Goal: Find specific page/section: Find specific page/section

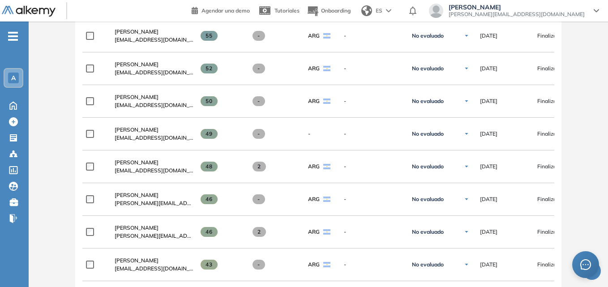
scroll to position [451, 0]
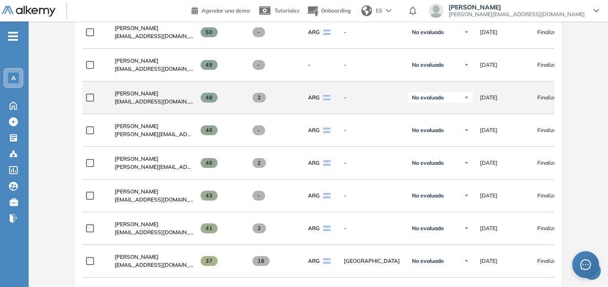
drag, startPoint x: 524, startPoint y: 104, endPoint x: 461, endPoint y: 109, distance: 63.3
click at [461, 109] on div "**********" at bounding box center [383, 97] width 602 height 33
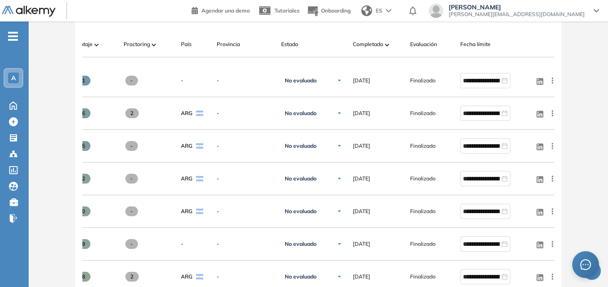
scroll to position [0, 130]
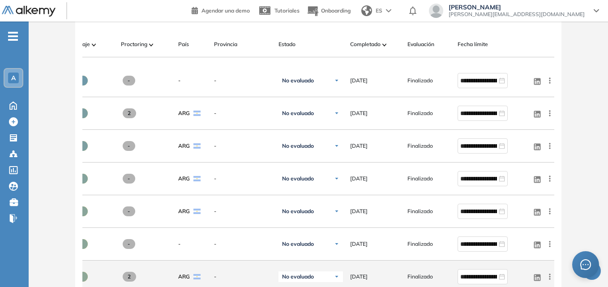
click at [551, 281] on icon at bounding box center [549, 276] width 9 height 9
click at [550, 278] on icon at bounding box center [549, 276] width 1 height 6
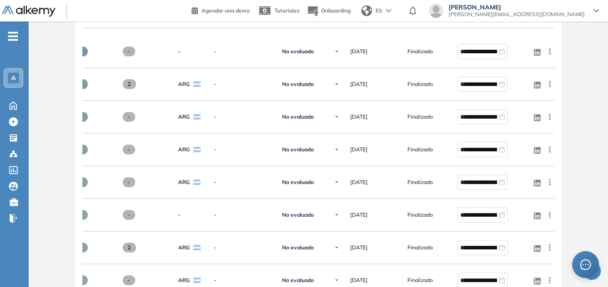
scroll to position [316, 0]
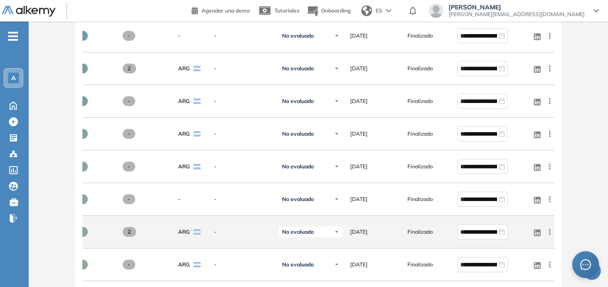
click at [548, 235] on icon at bounding box center [549, 231] width 9 height 9
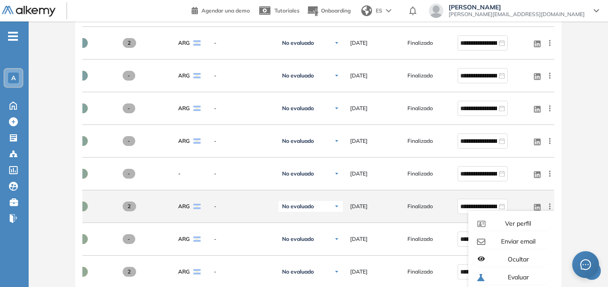
scroll to position [406, 0]
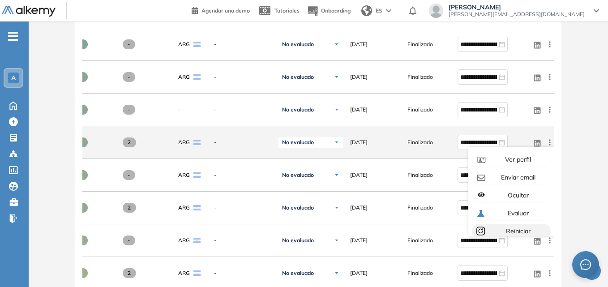
click at [511, 232] on span "Reiniciar" at bounding box center [517, 231] width 26 height 8
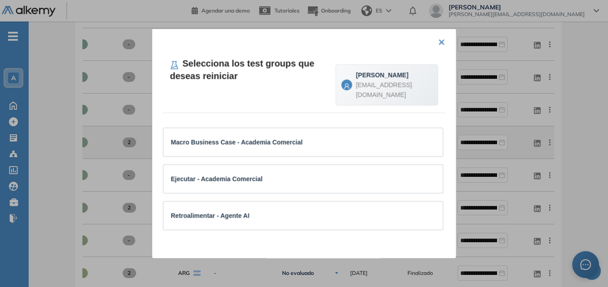
click at [439, 39] on button "×" at bounding box center [441, 40] width 7 height 17
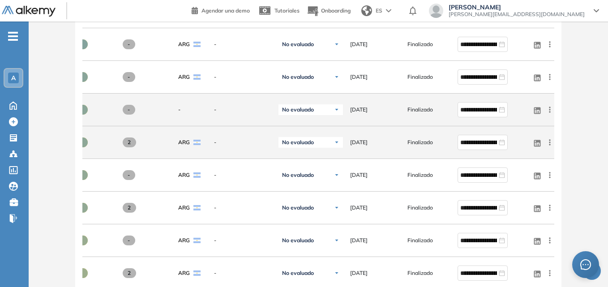
click at [416, 111] on span "Finalizado" at bounding box center [420, 110] width 26 height 8
click at [549, 111] on icon at bounding box center [549, 110] width 1 height 6
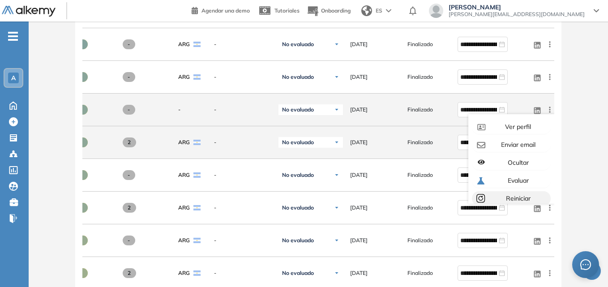
click at [518, 202] on span "Reiniciar" at bounding box center [517, 198] width 26 height 8
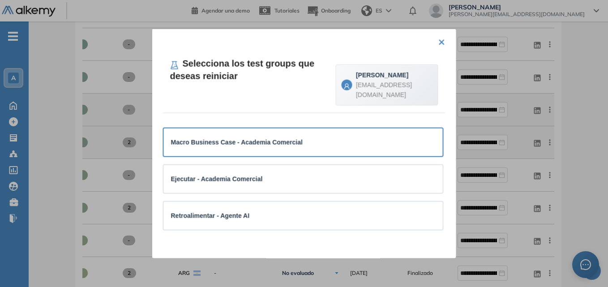
click at [300, 145] on div "Macro Business Case - Academia Comercial" at bounding box center [303, 142] width 265 height 10
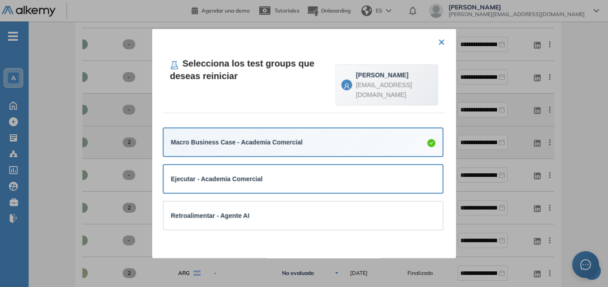
click at [289, 175] on div "Ejecutar - Academia Comercial" at bounding box center [303, 179] width 265 height 10
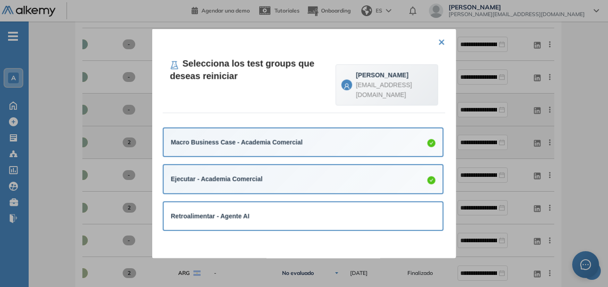
click at [290, 204] on div "Retroalimentar - Agente AI" at bounding box center [303, 216] width 279 height 28
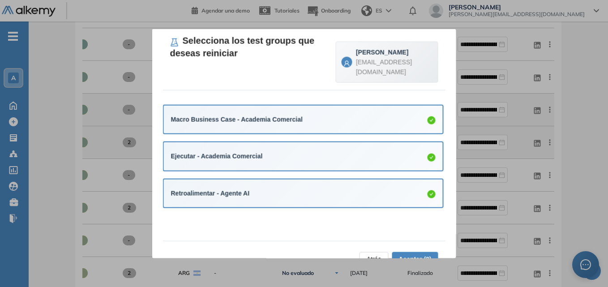
scroll to position [45, 0]
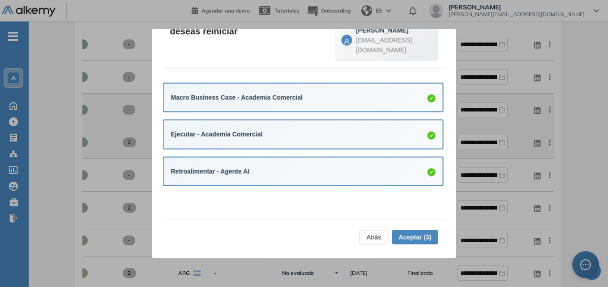
click at [409, 238] on span "Aceptar (3)" at bounding box center [414, 237] width 33 height 10
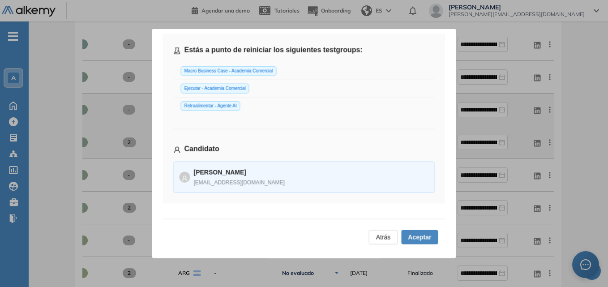
click at [421, 238] on span "Aceptar" at bounding box center [419, 237] width 23 height 10
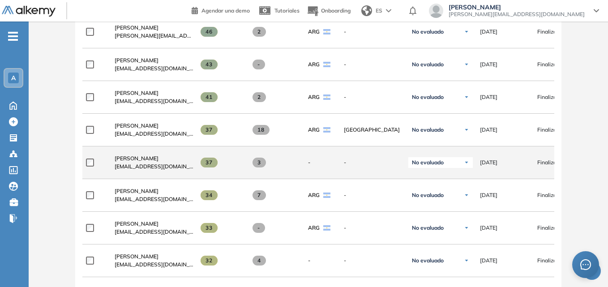
scroll to position [627, 0]
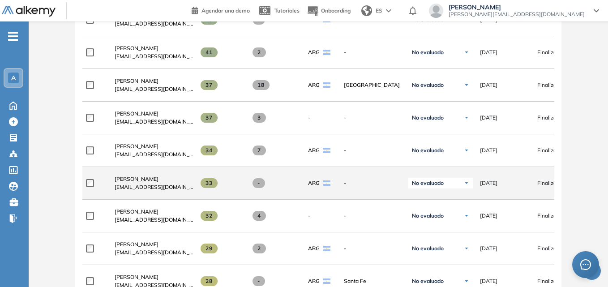
click at [442, 186] on span "No evaluado" at bounding box center [428, 182] width 32 height 7
click at [306, 186] on div "ARG" at bounding box center [319, 183] width 36 height 22
drag, startPoint x: 502, startPoint y: 186, endPoint x: 469, endPoint y: 187, distance: 33.1
click at [469, 187] on div "**********" at bounding box center [383, 183] width 602 height 33
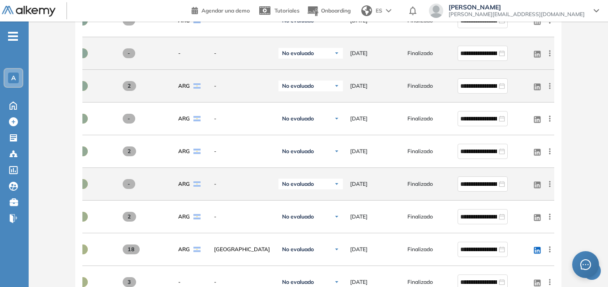
scroll to position [582, 0]
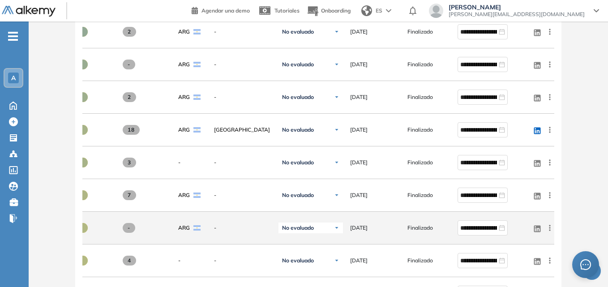
click at [551, 232] on icon at bounding box center [549, 227] width 9 height 9
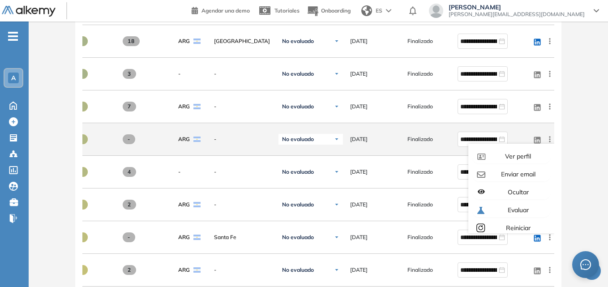
scroll to position [671, 0]
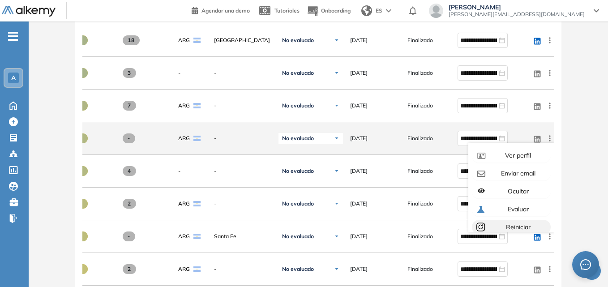
click at [515, 228] on span "Reiniciar" at bounding box center [517, 227] width 26 height 8
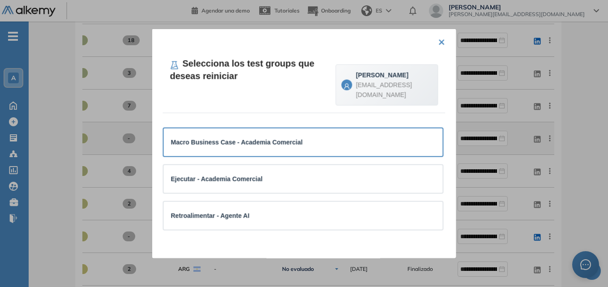
click at [239, 143] on strong "Macro Business Case - Academia Comercial" at bounding box center [237, 141] width 132 height 7
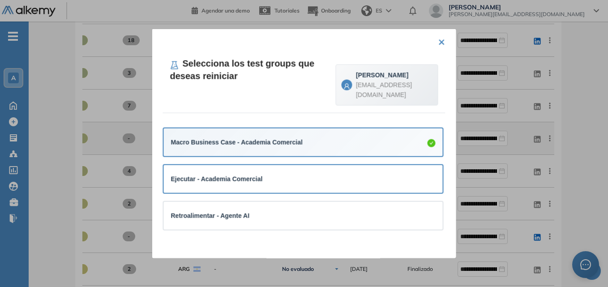
click at [234, 174] on div "Ejecutar - Academia Comercial" at bounding box center [217, 179] width 92 height 10
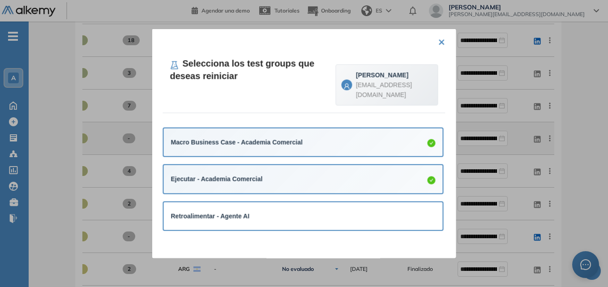
click at [234, 226] on div "Retroalimentar - Agente AI" at bounding box center [303, 216] width 279 height 28
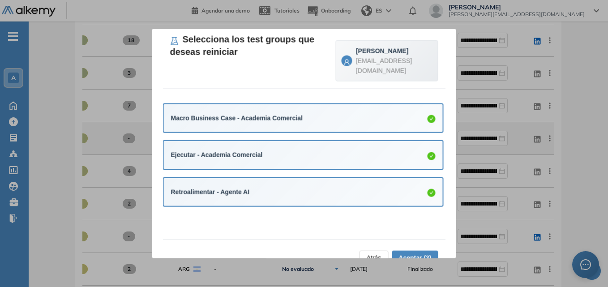
scroll to position [45, 0]
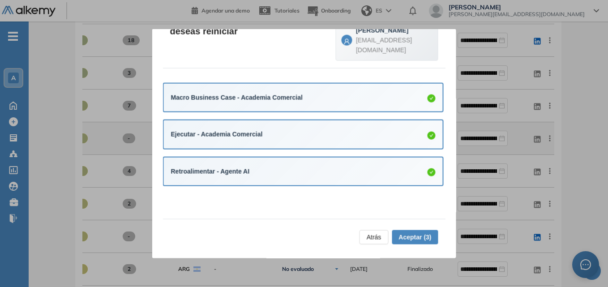
click at [416, 239] on span "Aceptar (3)" at bounding box center [414, 237] width 33 height 10
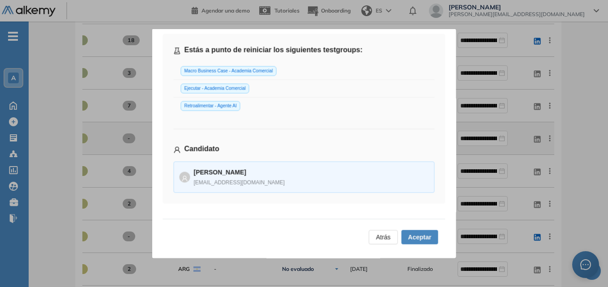
click at [423, 235] on span "Aceptar" at bounding box center [419, 237] width 23 height 10
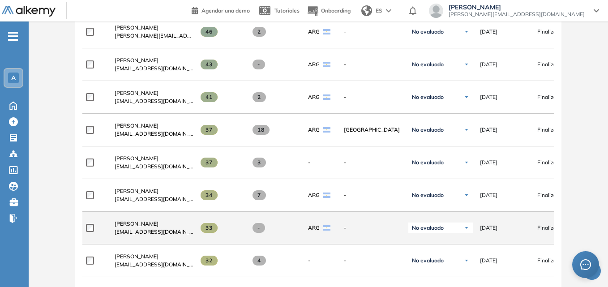
scroll to position [627, 0]
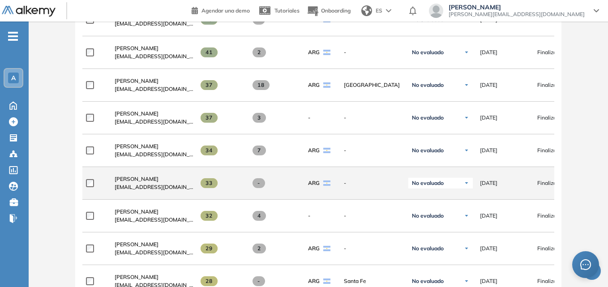
drag, startPoint x: 513, startPoint y: 184, endPoint x: 475, endPoint y: 186, distance: 37.2
click at [475, 186] on div "[DATE]" at bounding box center [501, 183] width 57 height 22
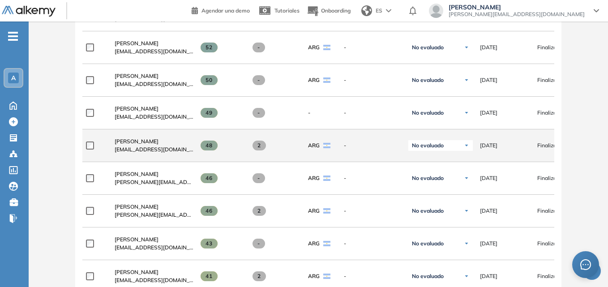
scroll to position [224, 0]
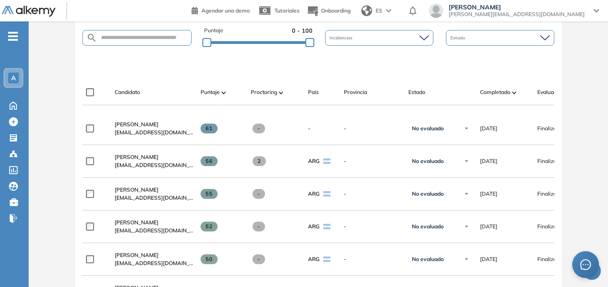
drag, startPoint x: 296, startPoint y: 112, endPoint x: 414, endPoint y: 114, distance: 117.7
click at [414, 112] on div at bounding box center [318, 108] width 472 height 7
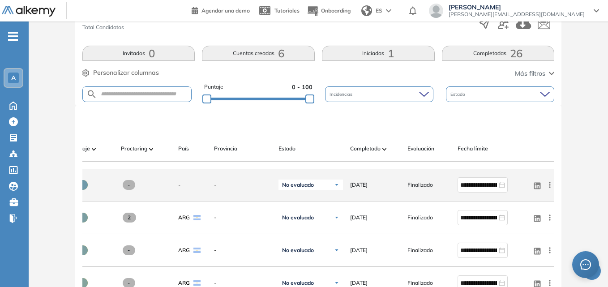
scroll to position [179, 0]
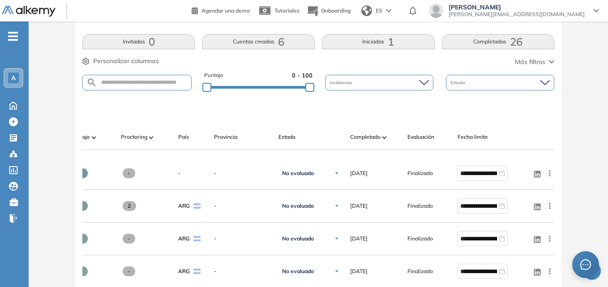
drag, startPoint x: 577, startPoint y: 96, endPoint x: 578, endPoint y: 76, distance: 20.1
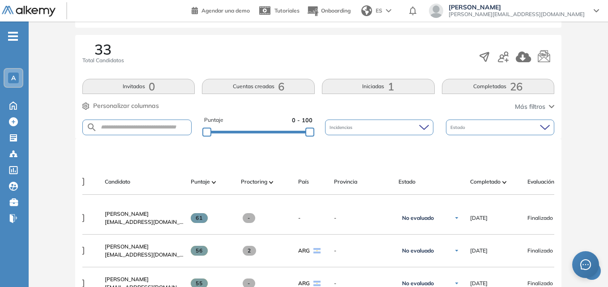
scroll to position [0, 0]
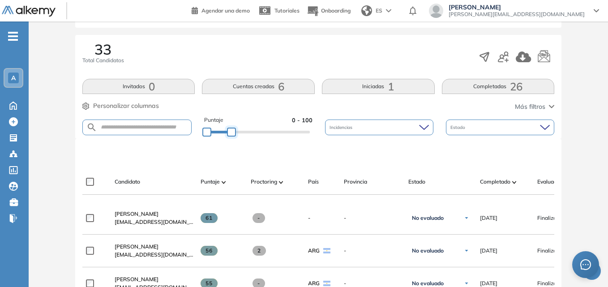
drag, startPoint x: 309, startPoint y: 134, endPoint x: 231, endPoint y: 132, distance: 78.3
click at [231, 132] on div at bounding box center [231, 132] width 9 height 9
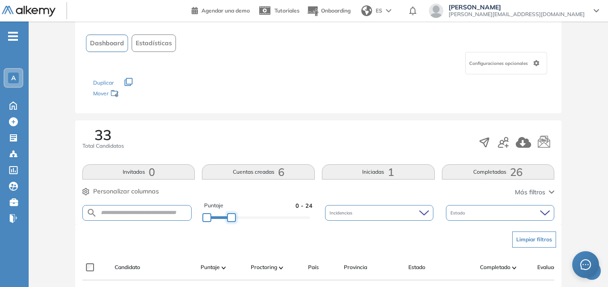
scroll to position [134, 0]
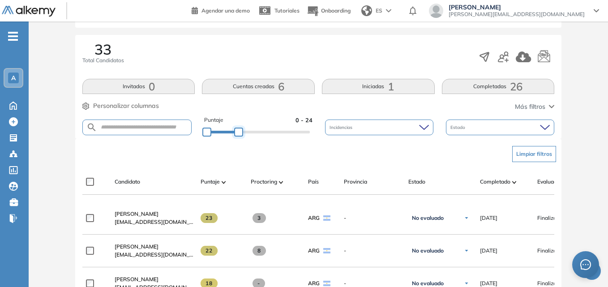
drag, startPoint x: 231, startPoint y: 131, endPoint x: 238, endPoint y: 131, distance: 7.2
click at [238, 131] on div at bounding box center [238, 132] width 9 height 9
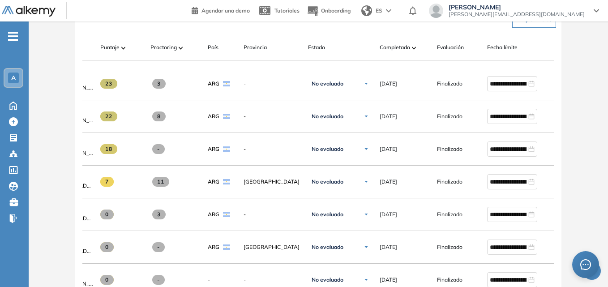
scroll to position [0, 130]
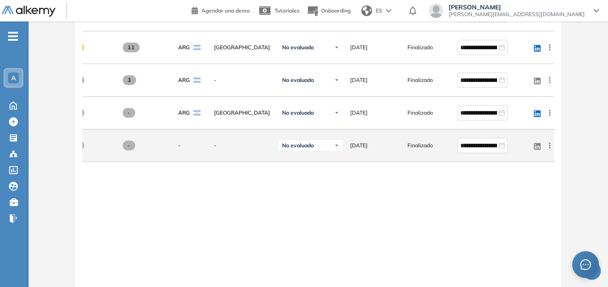
click at [551, 149] on icon at bounding box center [549, 145] width 9 height 9
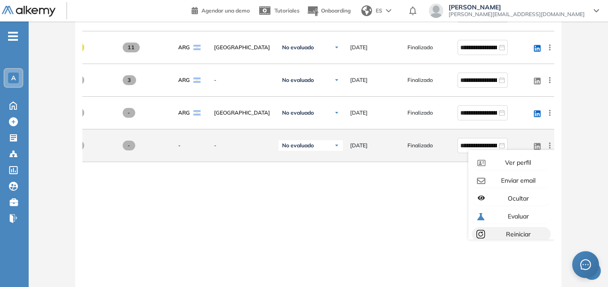
click at [518, 235] on span "Reiniciar" at bounding box center [517, 234] width 26 height 8
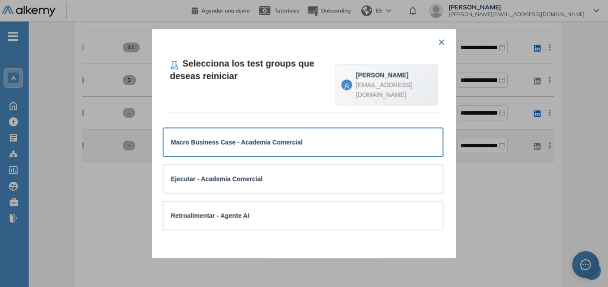
click at [277, 145] on strong "Macro Business Case - Academia Comercial" at bounding box center [237, 141] width 132 height 7
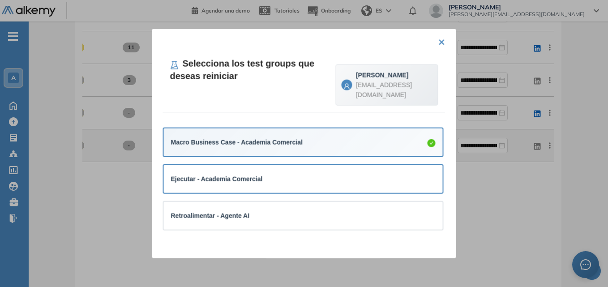
drag, startPoint x: 278, startPoint y: 183, endPoint x: 284, endPoint y: 216, distance: 33.6
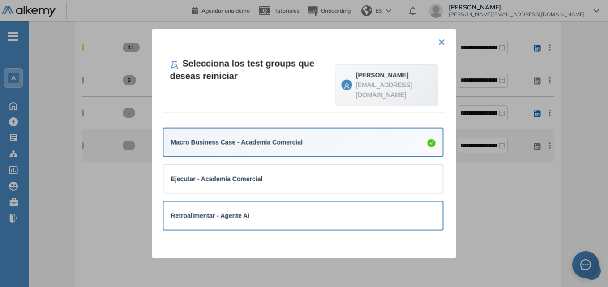
click at [278, 183] on div "Ejecutar - Academia Comercial" at bounding box center [303, 178] width 265 height 13
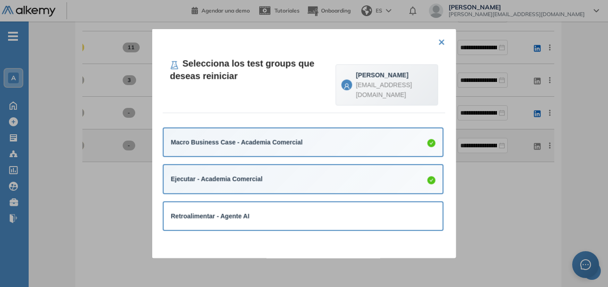
click at [283, 221] on div "Retroalimentar - Agente AI" at bounding box center [303, 216] width 265 height 10
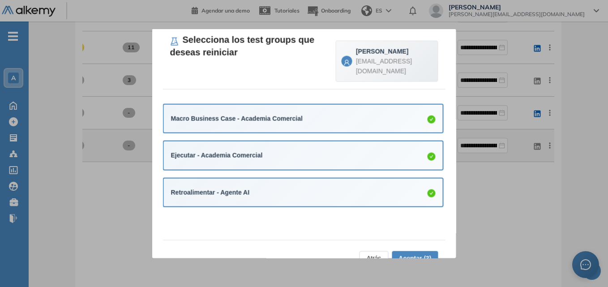
scroll to position [45, 0]
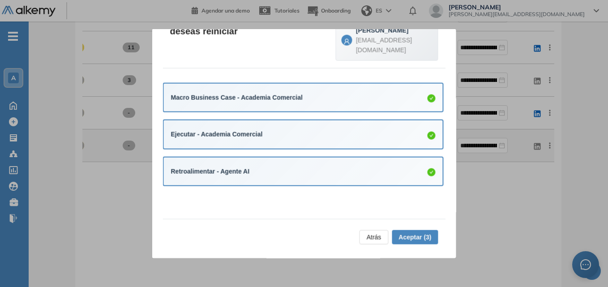
click at [407, 236] on span "Aceptar (3)" at bounding box center [414, 237] width 33 height 10
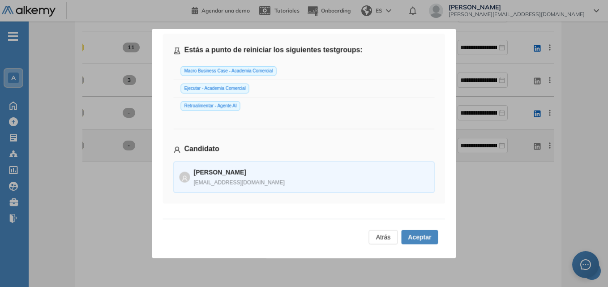
click at [423, 235] on span "Aceptar" at bounding box center [419, 237] width 23 height 10
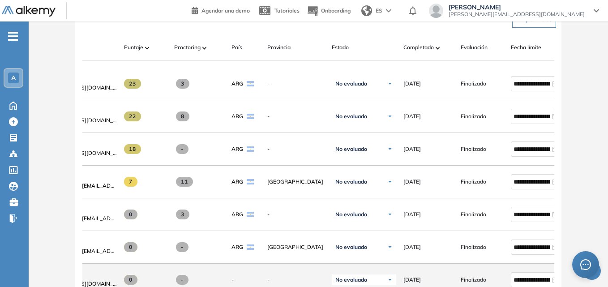
scroll to position [0, 15]
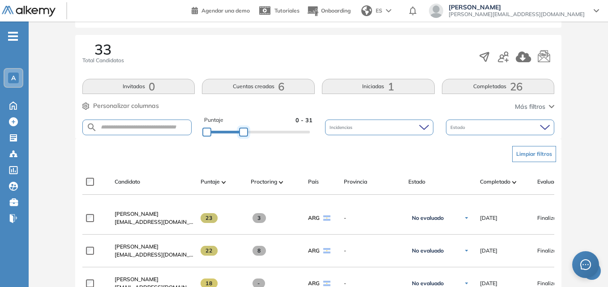
drag, startPoint x: 237, startPoint y: 131, endPoint x: 242, endPoint y: 131, distance: 4.9
click at [242, 131] on div at bounding box center [243, 132] width 9 height 9
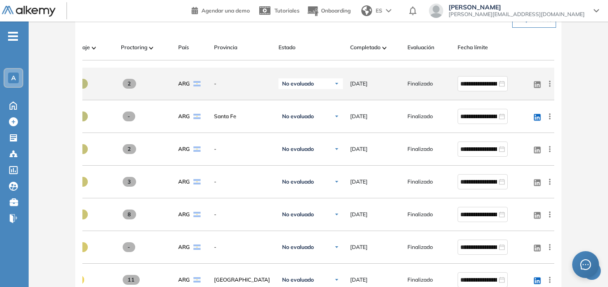
click at [551, 86] on icon at bounding box center [549, 83] width 9 height 9
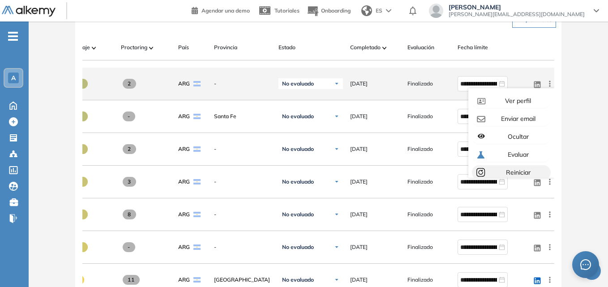
click at [517, 176] on span "Reiniciar" at bounding box center [517, 172] width 26 height 8
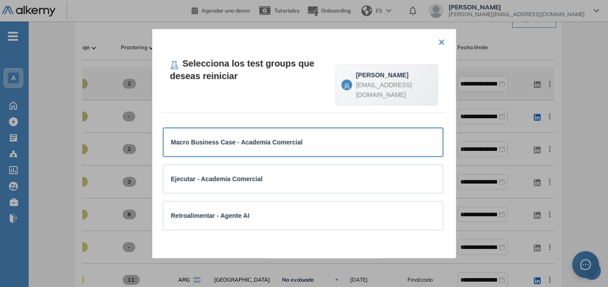
click at [277, 154] on div "Macro Business Case - Academia Comercial" at bounding box center [303, 142] width 279 height 28
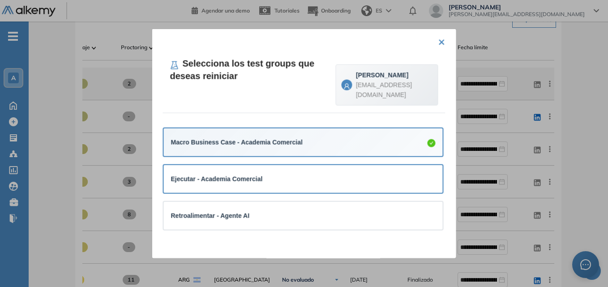
click at [289, 171] on div "Ejecutar - Academia Comercial" at bounding box center [303, 179] width 279 height 28
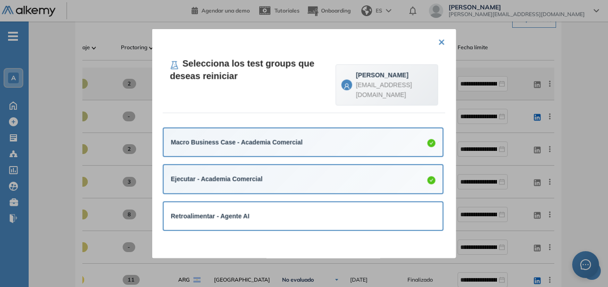
drag, startPoint x: 291, startPoint y: 212, endPoint x: 343, endPoint y: 204, distance: 52.9
click at [291, 212] on div "Retroalimentar - Agente AI" at bounding box center [303, 216] width 265 height 10
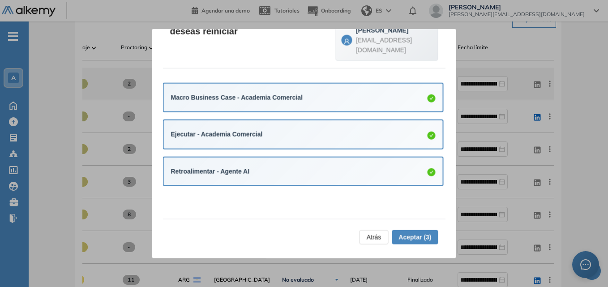
click at [409, 233] on span "Aceptar (3)" at bounding box center [414, 237] width 33 height 10
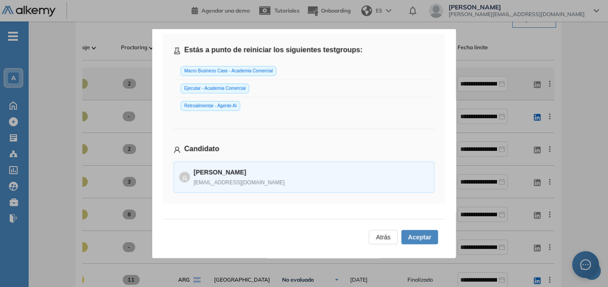
click at [419, 236] on span "Aceptar" at bounding box center [419, 237] width 23 height 10
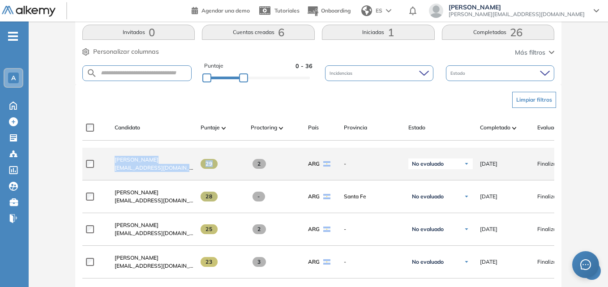
drag, startPoint x: 220, startPoint y: 147, endPoint x: 225, endPoint y: 167, distance: 20.2
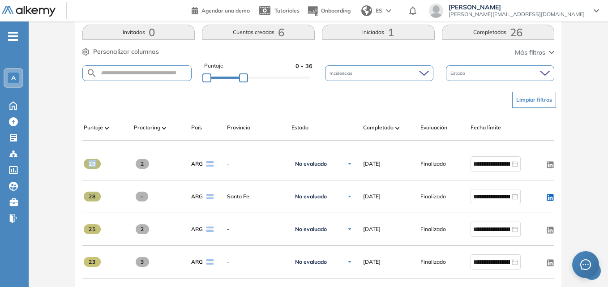
scroll to position [0, 130]
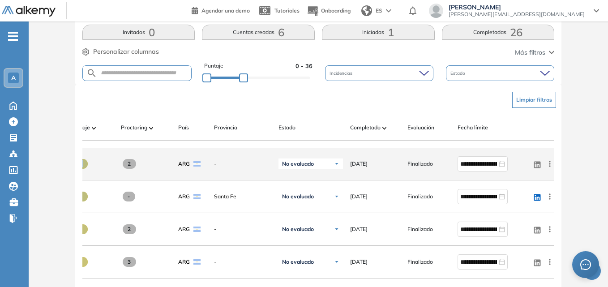
click at [550, 168] on icon at bounding box center [549, 163] width 9 height 9
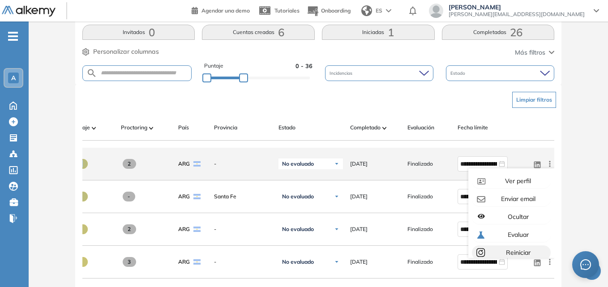
click at [521, 253] on span "Reiniciar" at bounding box center [517, 252] width 26 height 8
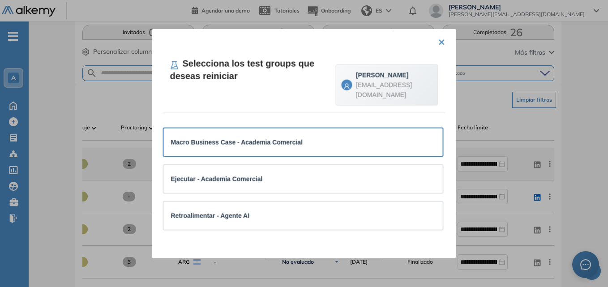
click at [317, 140] on div "Macro Business Case - Academia Comercial" at bounding box center [303, 142] width 265 height 10
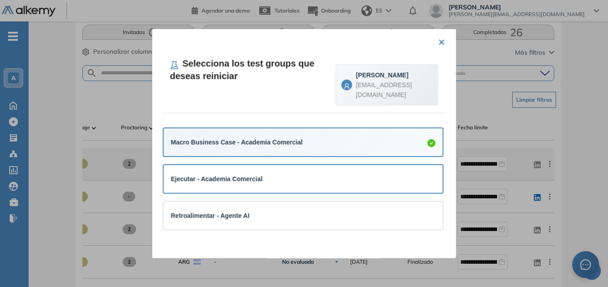
click at [315, 167] on div "Ejecutar - Academia Comercial" at bounding box center [303, 179] width 279 height 28
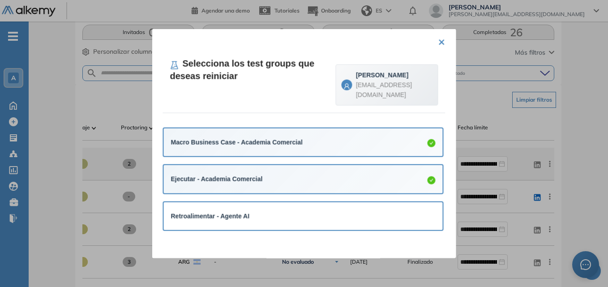
click at [322, 209] on div "Retroalimentar - Agente AI" at bounding box center [303, 215] width 265 height 13
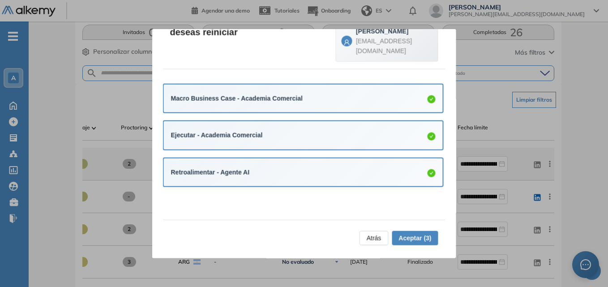
scroll to position [45, 0]
click at [422, 234] on span "Aceptar (3)" at bounding box center [414, 237] width 33 height 10
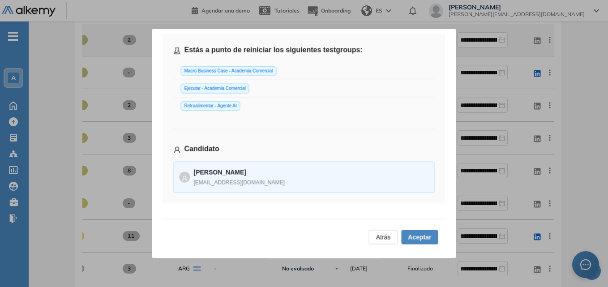
scroll to position [323, 0]
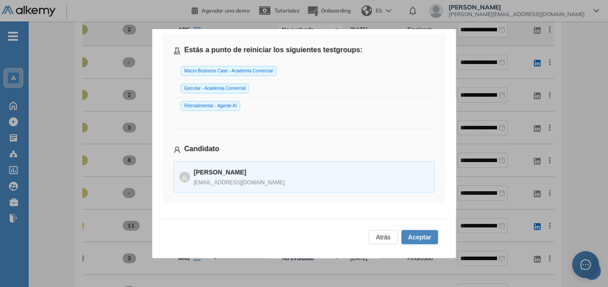
click at [415, 236] on span "Aceptar" at bounding box center [419, 237] width 23 height 10
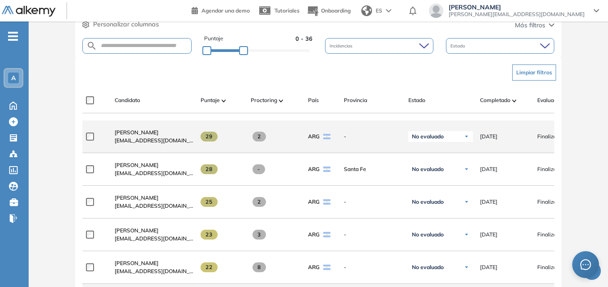
scroll to position [37, 0]
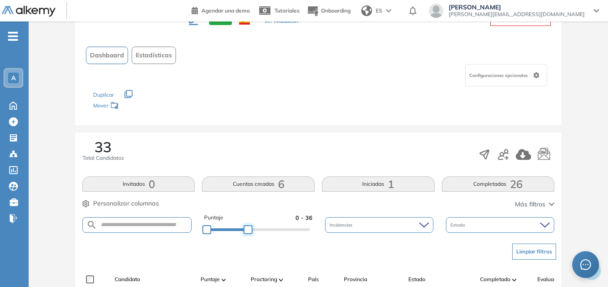
click at [247, 230] on div at bounding box center [248, 229] width 9 height 9
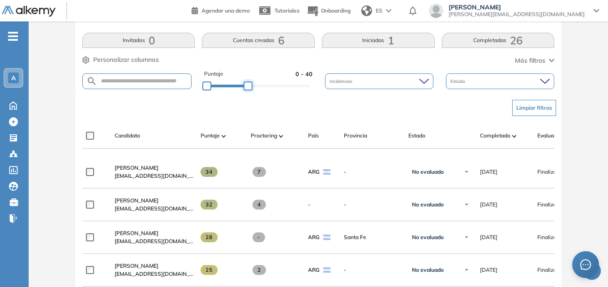
scroll to position [156, 0]
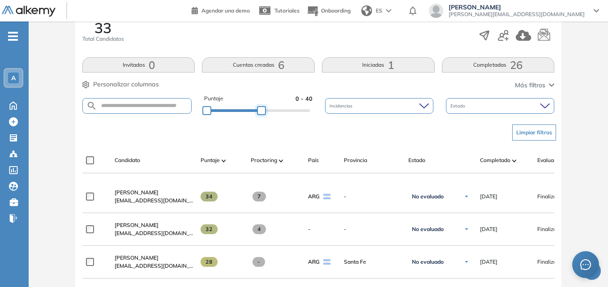
drag, startPoint x: 250, startPoint y: 109, endPoint x: 265, endPoint y: 111, distance: 15.3
click at [265, 111] on div at bounding box center [261, 110] width 9 height 9
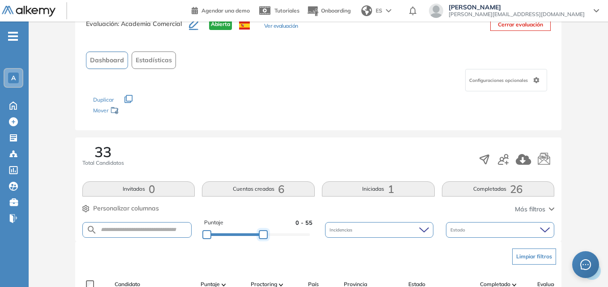
scroll to position [21, 0]
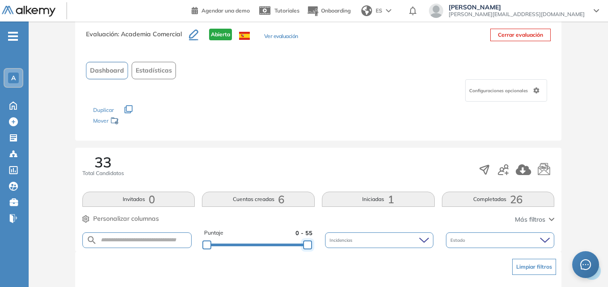
drag, startPoint x: 261, startPoint y: 244, endPoint x: 308, endPoint y: 245, distance: 47.0
click at [308, 245] on div at bounding box center [307, 244] width 9 height 9
click at [118, 241] on input "text" at bounding box center [144, 240] width 94 height 7
type input "*******"
drag, startPoint x: 135, startPoint y: 242, endPoint x: 85, endPoint y: 219, distance: 55.5
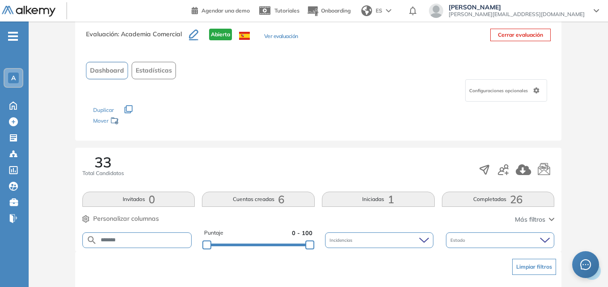
click at [120, 267] on div "Limpiar filtros" at bounding box center [320, 266] width 472 height 27
click at [132, 235] on form at bounding box center [136, 240] width 109 height 16
click at [135, 241] on input "text" at bounding box center [144, 240] width 94 height 7
type input "**********"
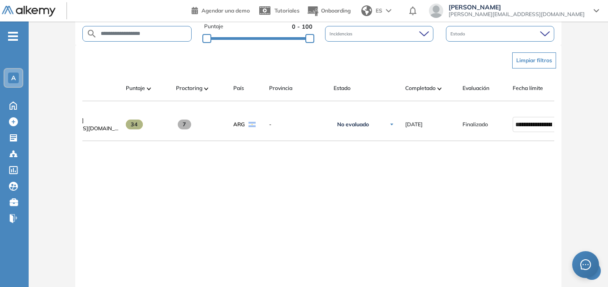
scroll to position [0, 130]
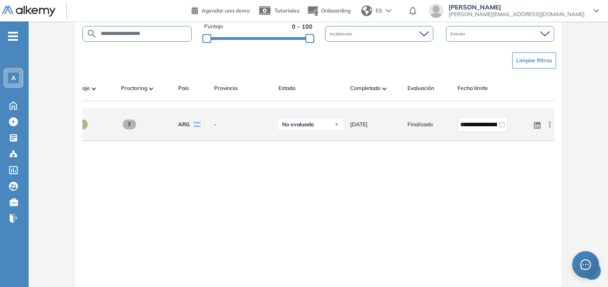
click at [550, 128] on icon at bounding box center [549, 124] width 9 height 9
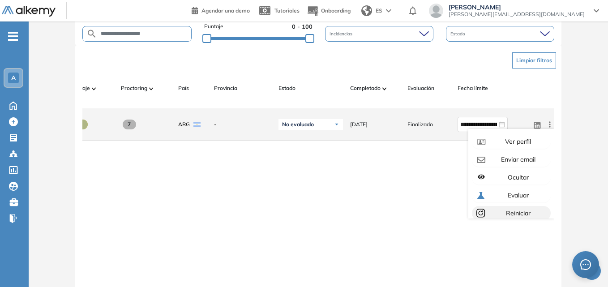
click at [518, 217] on span "Reiniciar" at bounding box center [517, 213] width 26 height 8
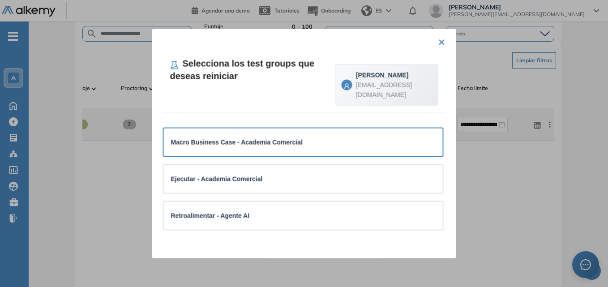
click at [336, 145] on div "Macro Business Case - Academia Comercial" at bounding box center [303, 142] width 265 height 10
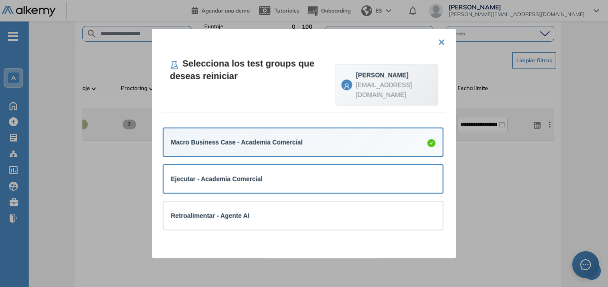
click at [333, 175] on div "Ejecutar - Academia Comercial" at bounding box center [303, 179] width 265 height 10
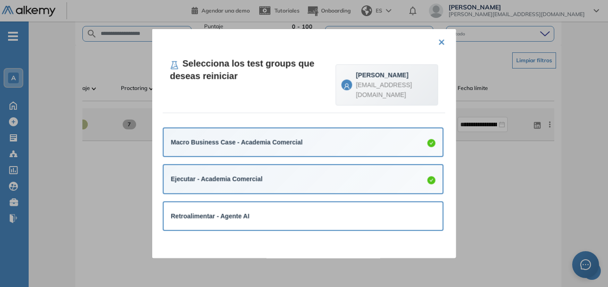
click at [336, 209] on div "Retroalimentar - Agente AI" at bounding box center [303, 216] width 279 height 28
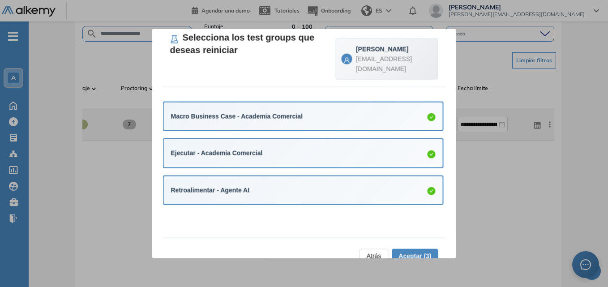
scroll to position [45, 0]
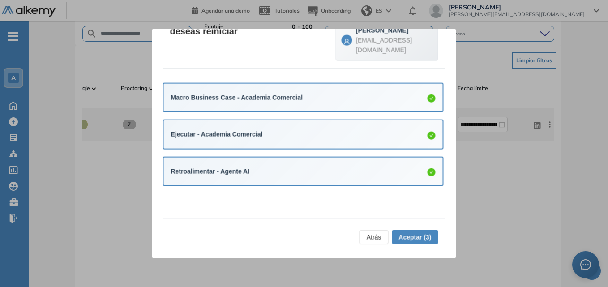
click at [405, 233] on span "Aceptar (3)" at bounding box center [414, 237] width 33 height 10
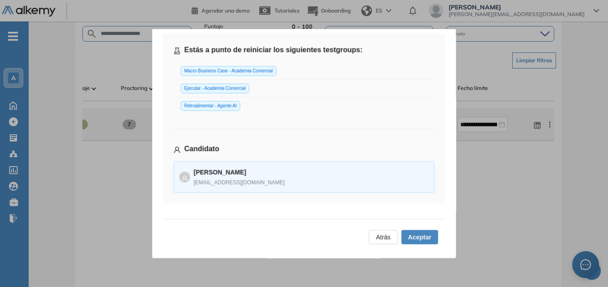
click at [419, 237] on span "Aceptar" at bounding box center [419, 237] width 23 height 10
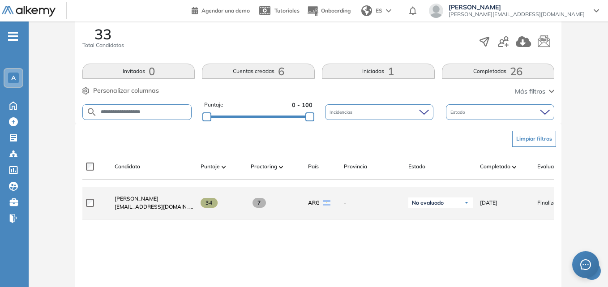
scroll to position [0, 0]
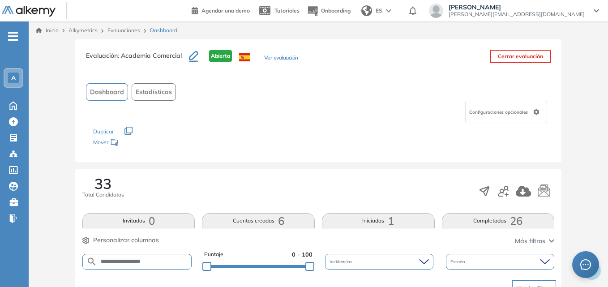
click at [15, 73] on div "A" at bounding box center [13, 78] width 11 height 11
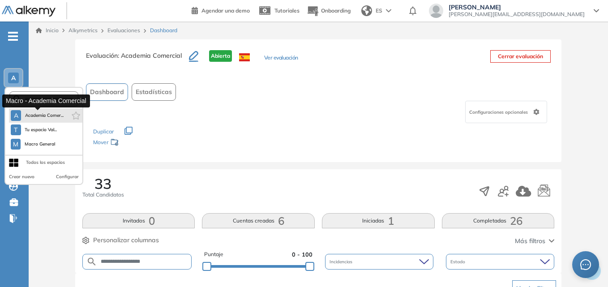
click at [30, 117] on span "Academia Comer..." at bounding box center [44, 115] width 39 height 7
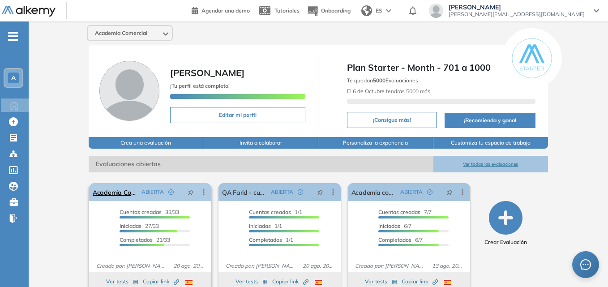
drag, startPoint x: 197, startPoint y: 176, endPoint x: 191, endPoint y: 185, distance: 11.2
click at [191, 185] on div "El proctoring será activado ¡Importante!: Los usuarios que ya realizaron la eva…" at bounding box center [318, 291] width 473 height 238
click at [111, 191] on link "Academia Comercial" at bounding box center [115, 192] width 45 height 18
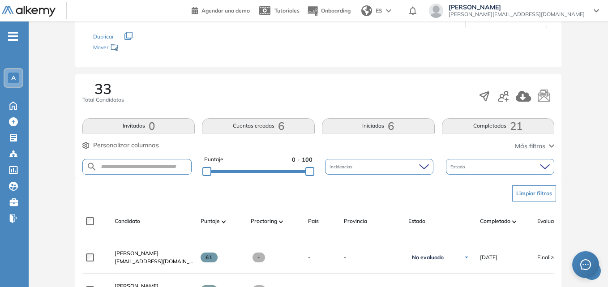
scroll to position [90, 0]
